Goal: Entertainment & Leisure: Consume media (video, audio)

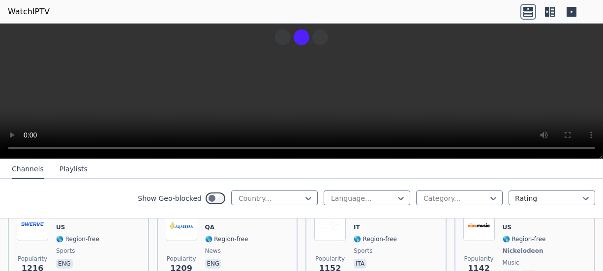
scroll to position [1548, 0]
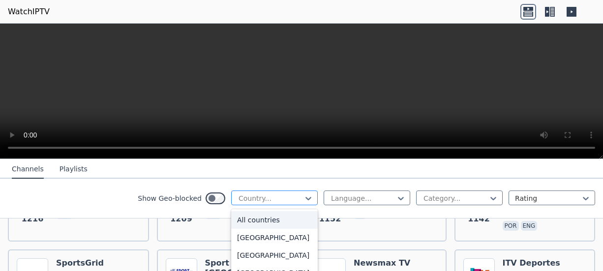
click at [276, 194] on div at bounding box center [270, 199] width 66 height 10
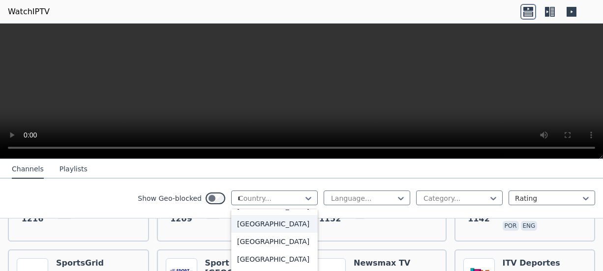
scroll to position [0, 0]
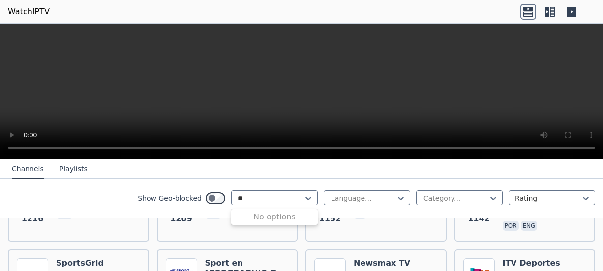
type input "*"
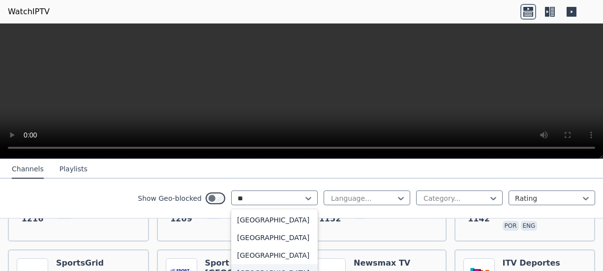
type input "*"
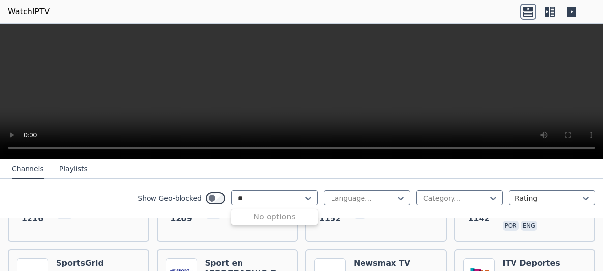
type input "*"
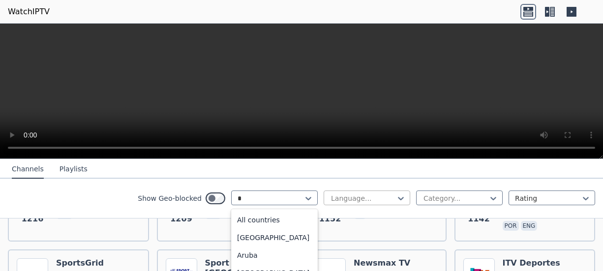
type input "**"
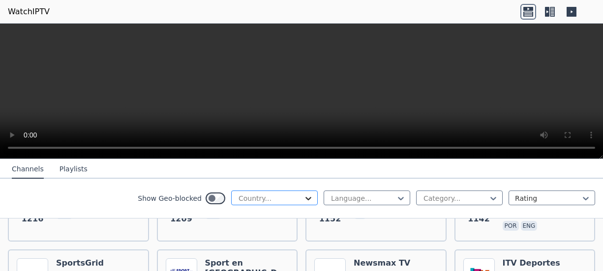
click at [303, 198] on icon at bounding box center [308, 199] width 10 height 10
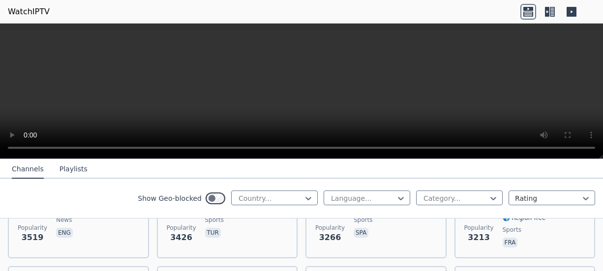
scroll to position [111, 0]
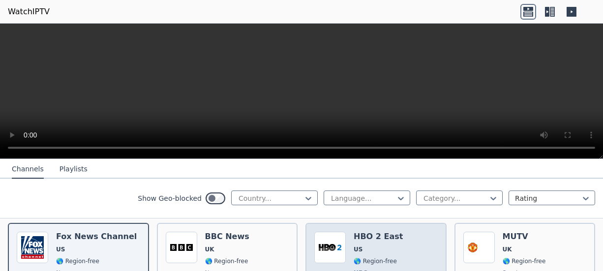
click at [385, 234] on div "HBO 2 East US 🌎 Region-free HBO movies series eng spa" at bounding box center [377, 268] width 49 height 73
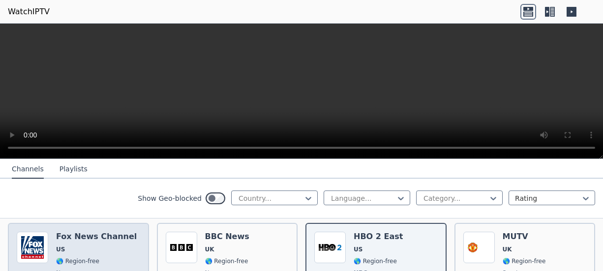
click at [78, 246] on div "[PERSON_NAME] US 🌎 Region-free news eng" at bounding box center [96, 268] width 81 height 73
